Goal: Task Accomplishment & Management: Manage account settings

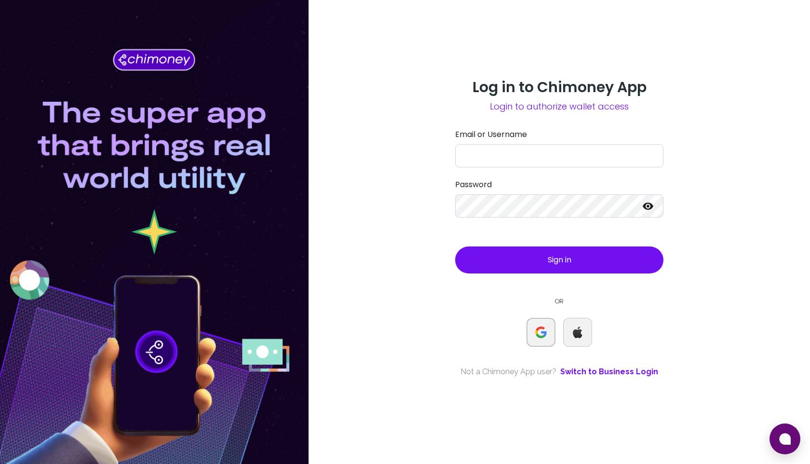
click at [536, 331] on img at bounding box center [541, 332] width 12 height 12
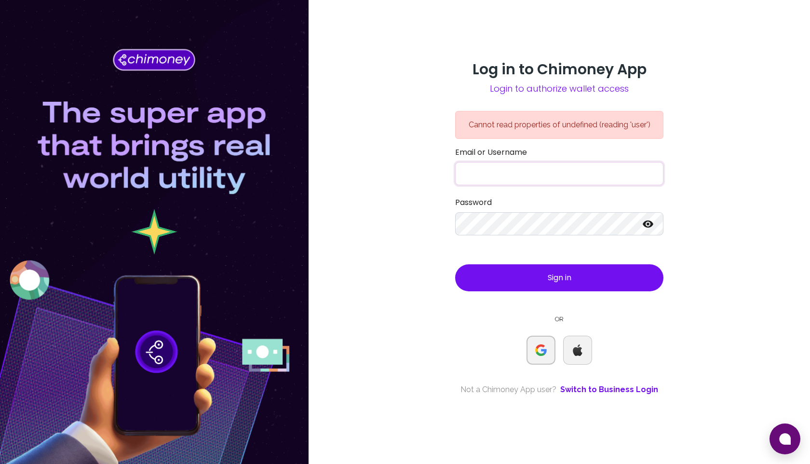
click at [568, 181] on input "Email or Username" at bounding box center [559, 173] width 208 height 23
type input "mahfuz"
click at [650, 225] on icon at bounding box center [648, 224] width 12 height 12
click at [548, 277] on span "Sign in" at bounding box center [560, 277] width 24 height 11
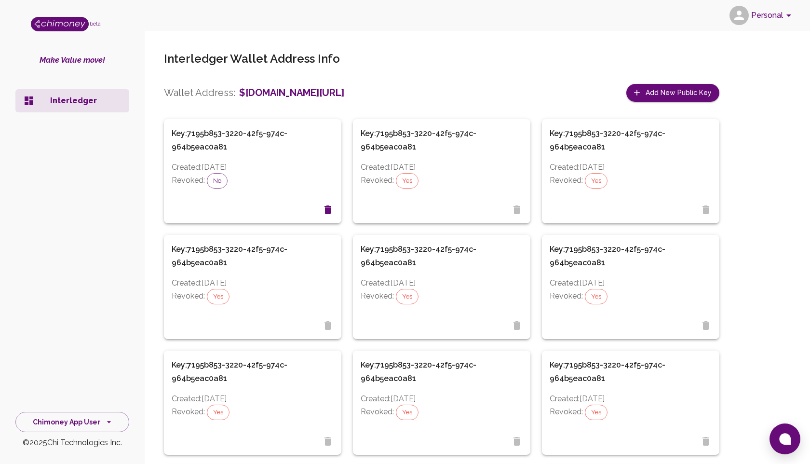
click at [769, 18] on button "Personal" at bounding box center [762, 15] width 73 height 25
click at [687, 56] on div "Sign out" at bounding box center [709, 56] width 153 height 12
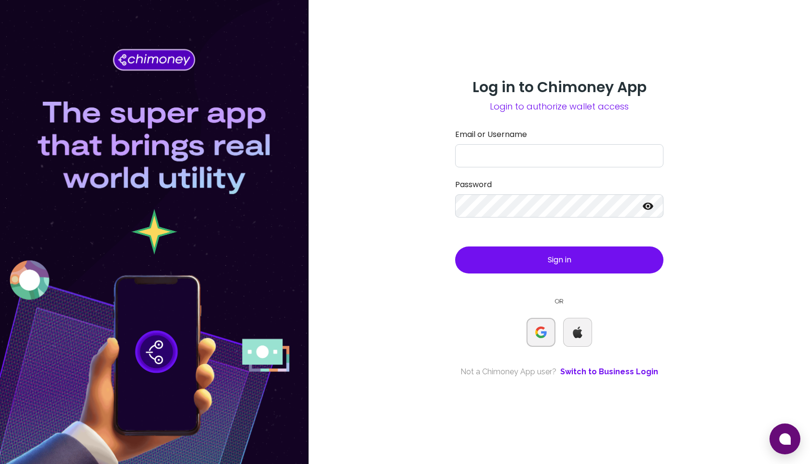
click at [543, 327] on img at bounding box center [541, 332] width 12 height 12
click at [541, 333] on img at bounding box center [541, 332] width 12 height 12
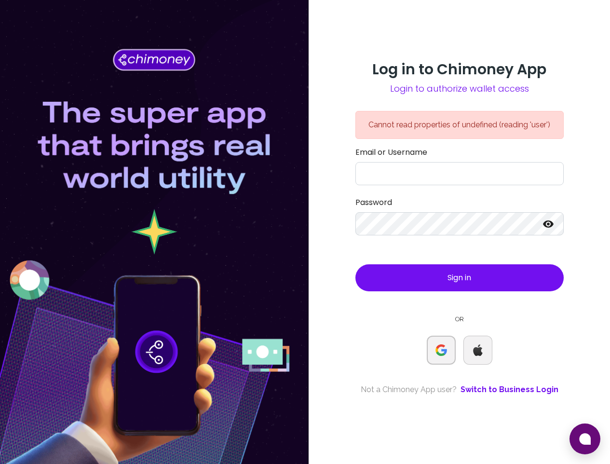
click at [433, 357] on button at bounding box center [441, 350] width 29 height 29
